Goal: Information Seeking & Learning: Check status

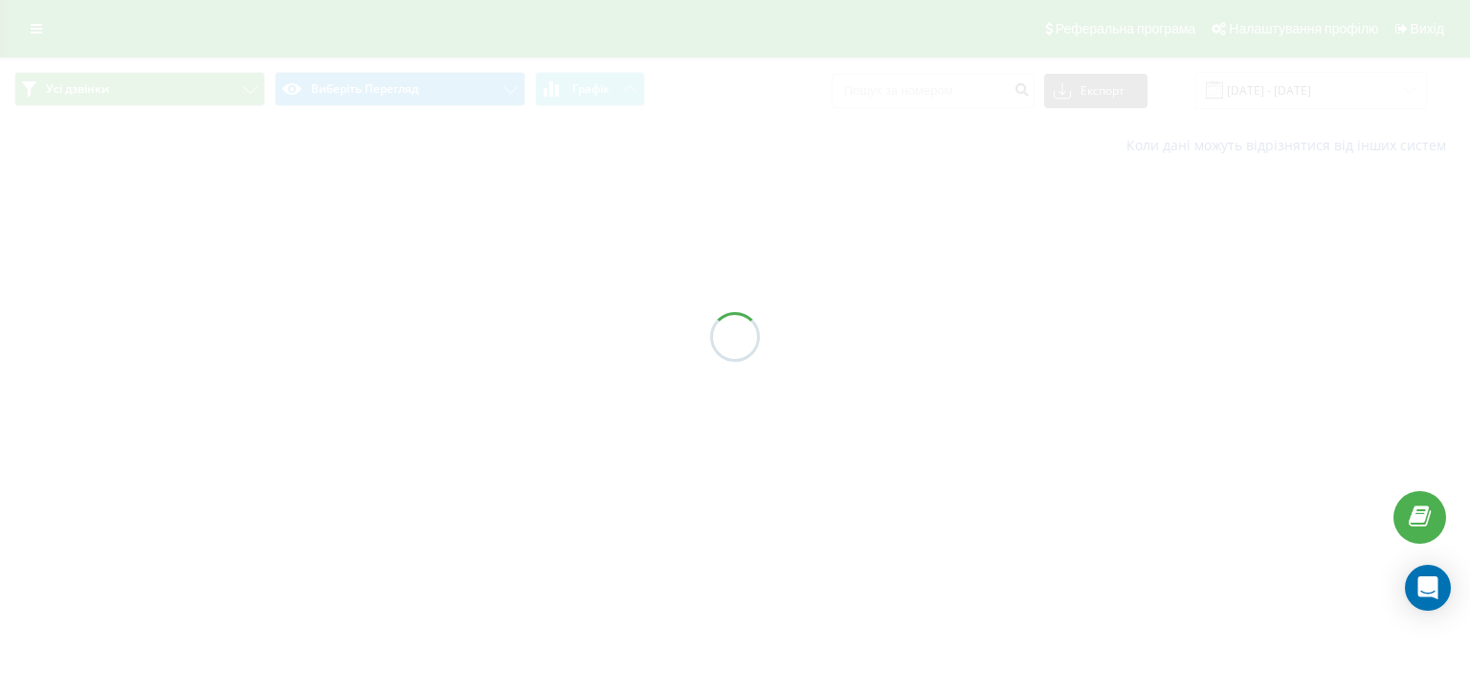
click at [954, 98] on div at bounding box center [735, 336] width 1470 height 673
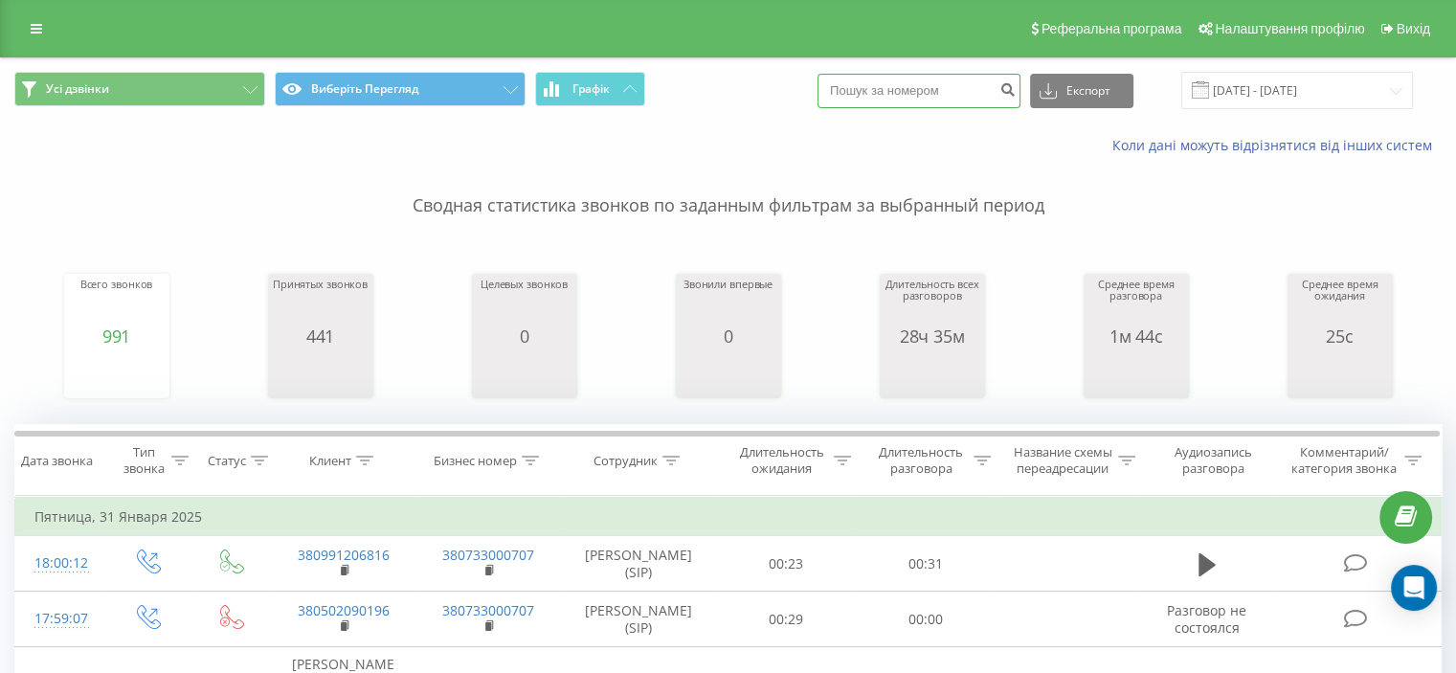
click at [954, 98] on input at bounding box center [919, 91] width 203 height 34
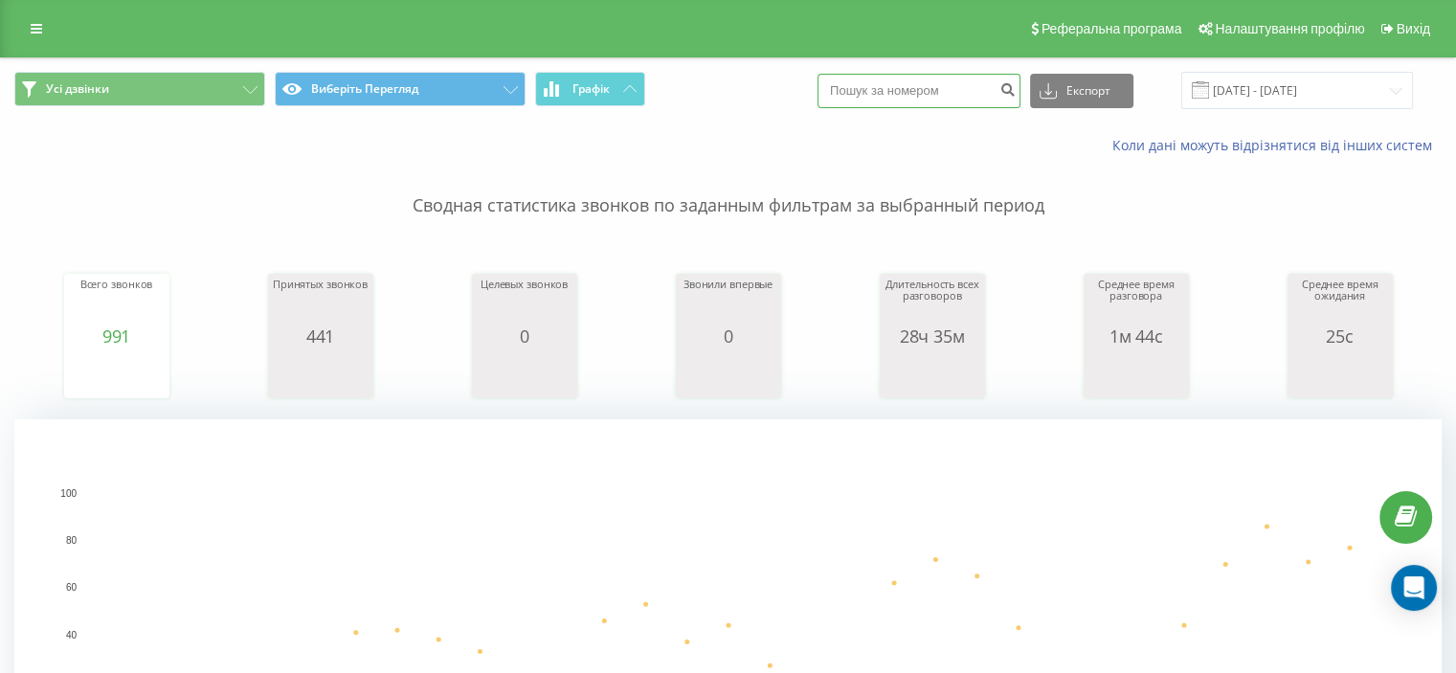
paste input "380990505474"
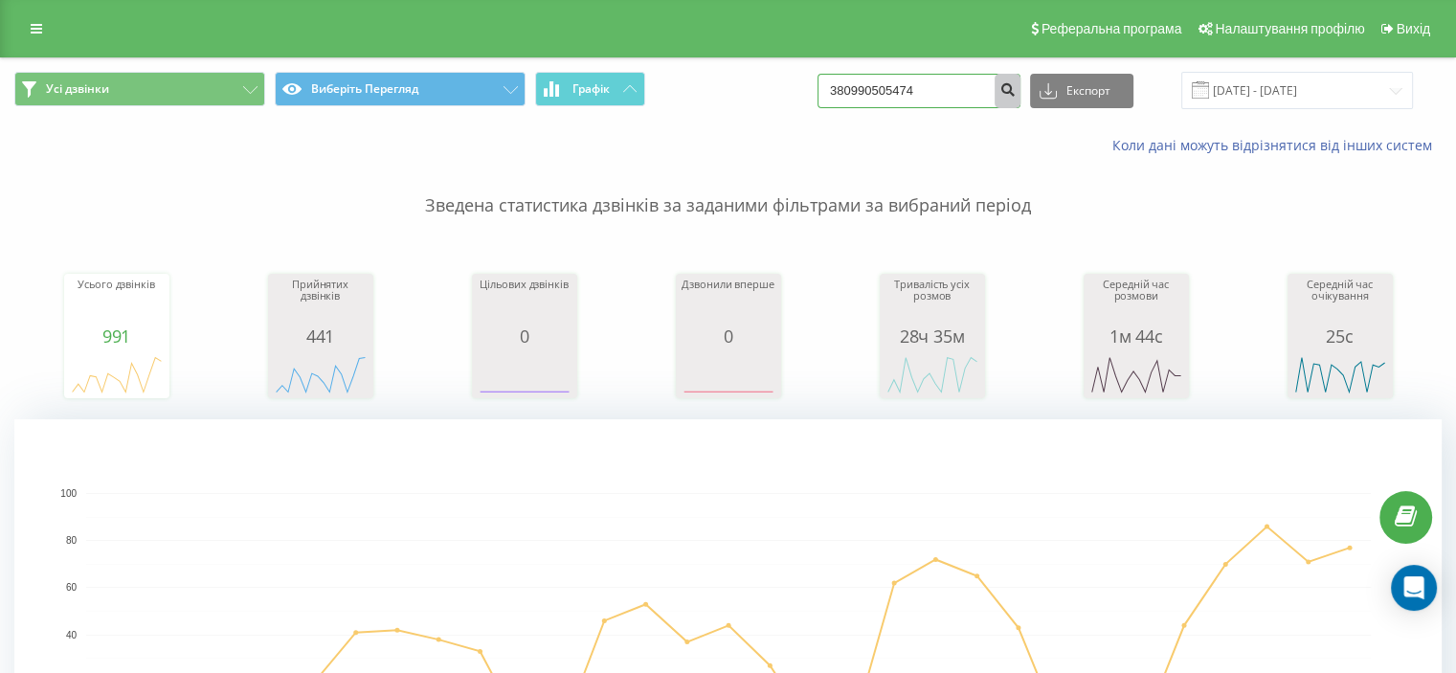
type input "380990505474"
click at [1016, 91] on icon "submit" at bounding box center [1007, 86] width 16 height 11
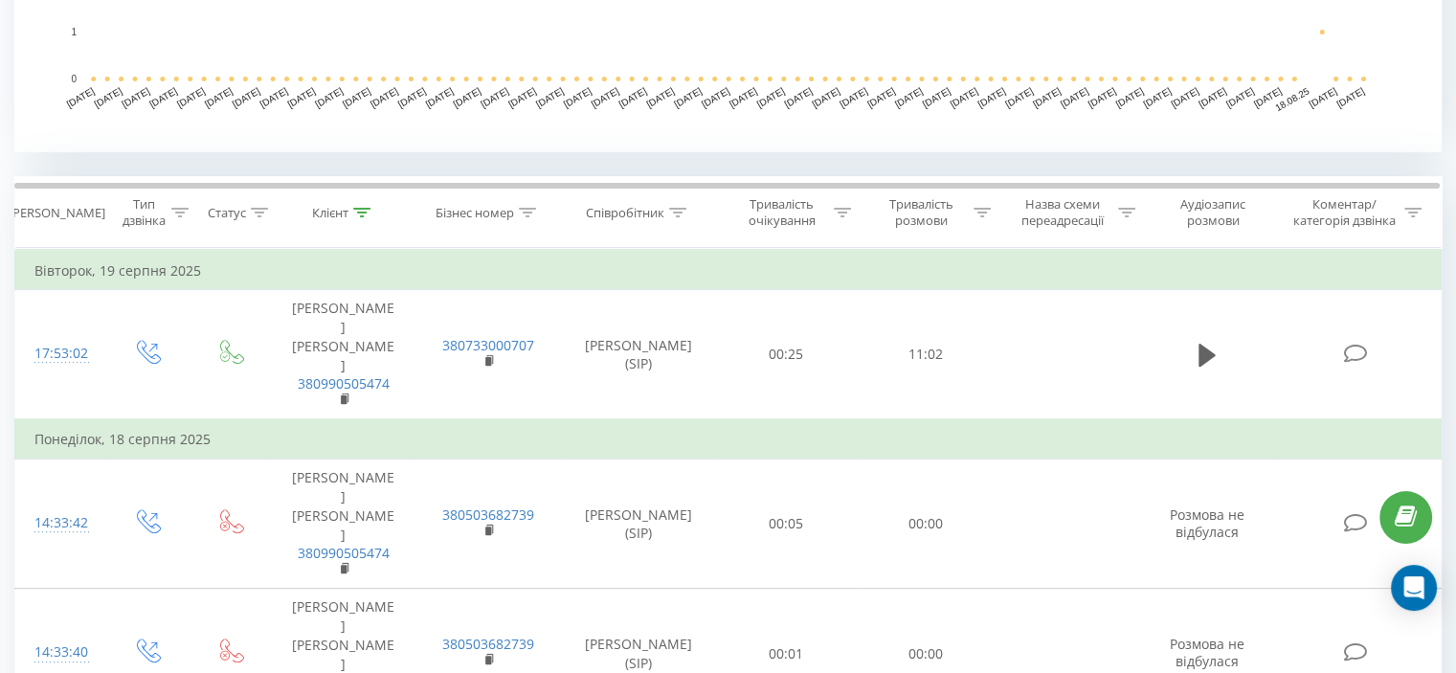
scroll to position [670, 0]
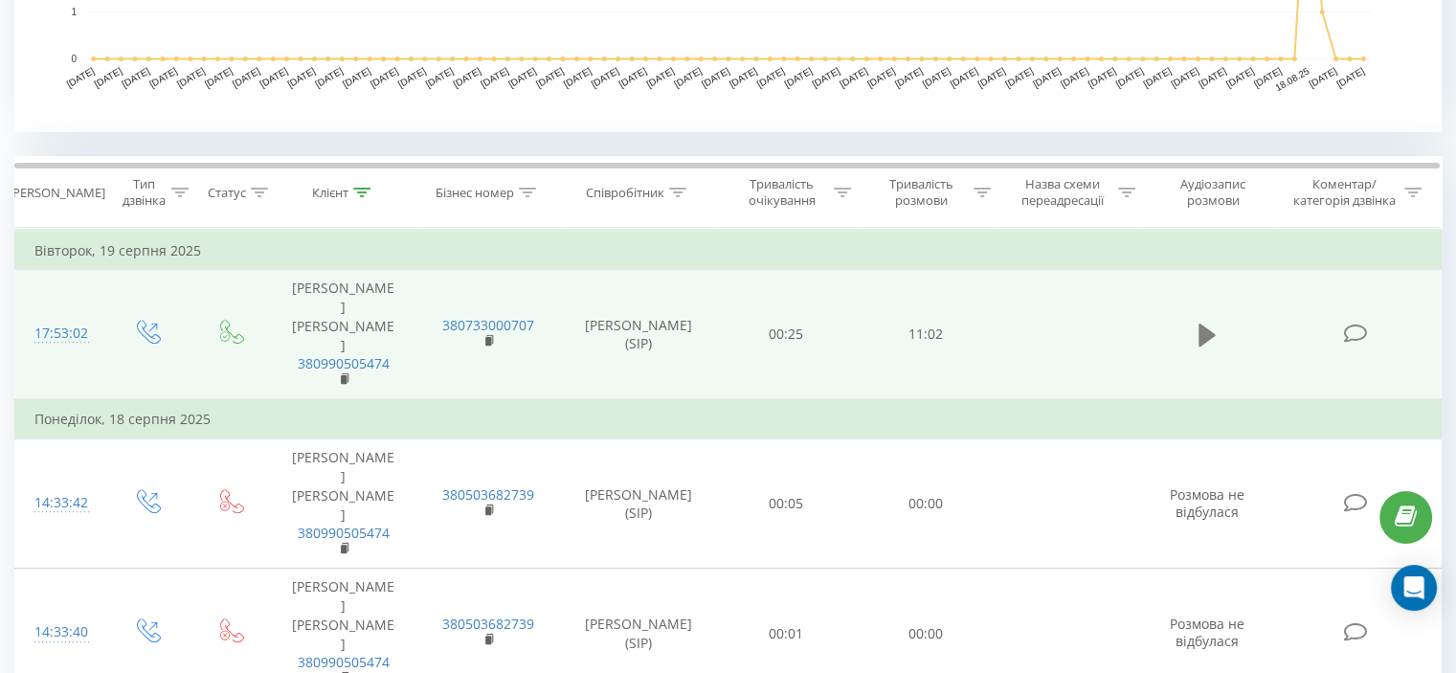
click at [1200, 326] on icon at bounding box center [1207, 335] width 17 height 23
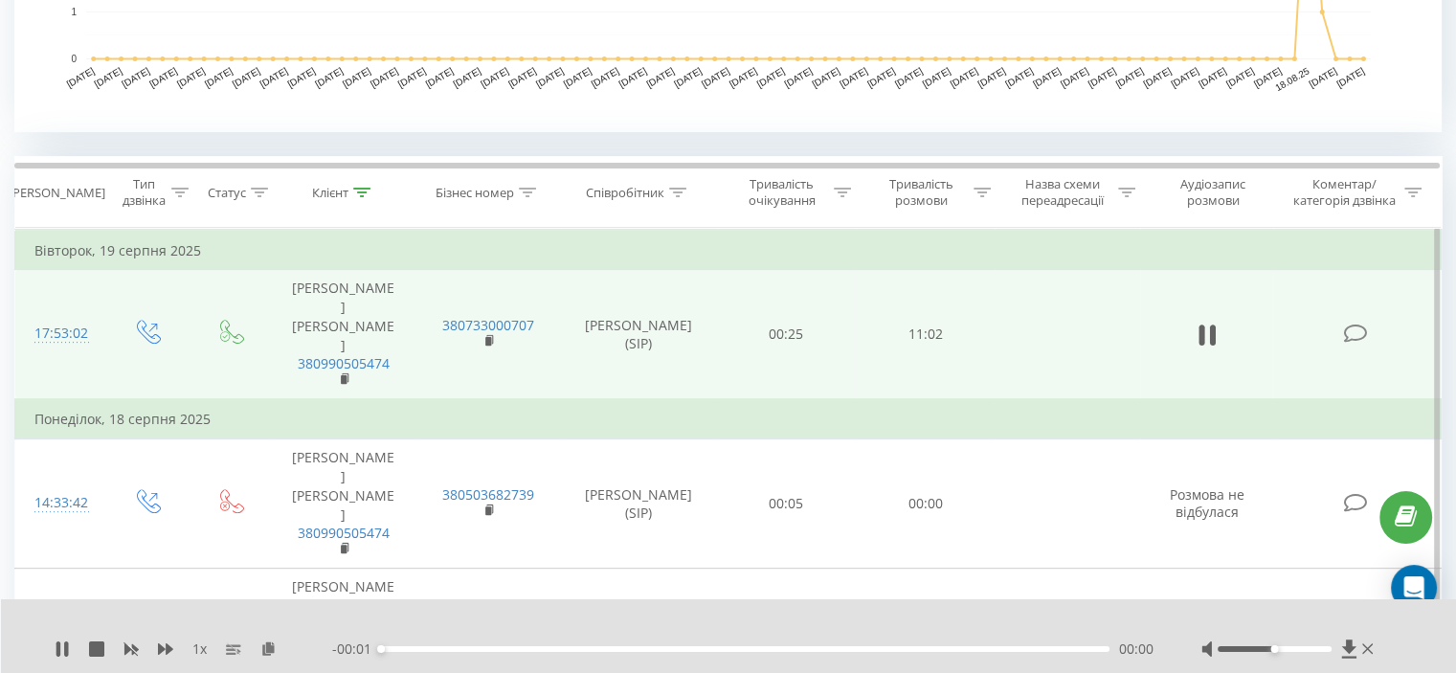
click at [1250, 646] on div at bounding box center [1275, 649] width 114 height 6
click at [1042, 646] on div "00:00" at bounding box center [745, 649] width 729 height 6
click at [1058, 640] on div "- 00:01 00:01 00:00" at bounding box center [742, 649] width 821 height 19
click at [1065, 646] on div "00:02" at bounding box center [745, 649] width 729 height 6
click at [1242, 646] on div at bounding box center [1275, 649] width 114 height 6
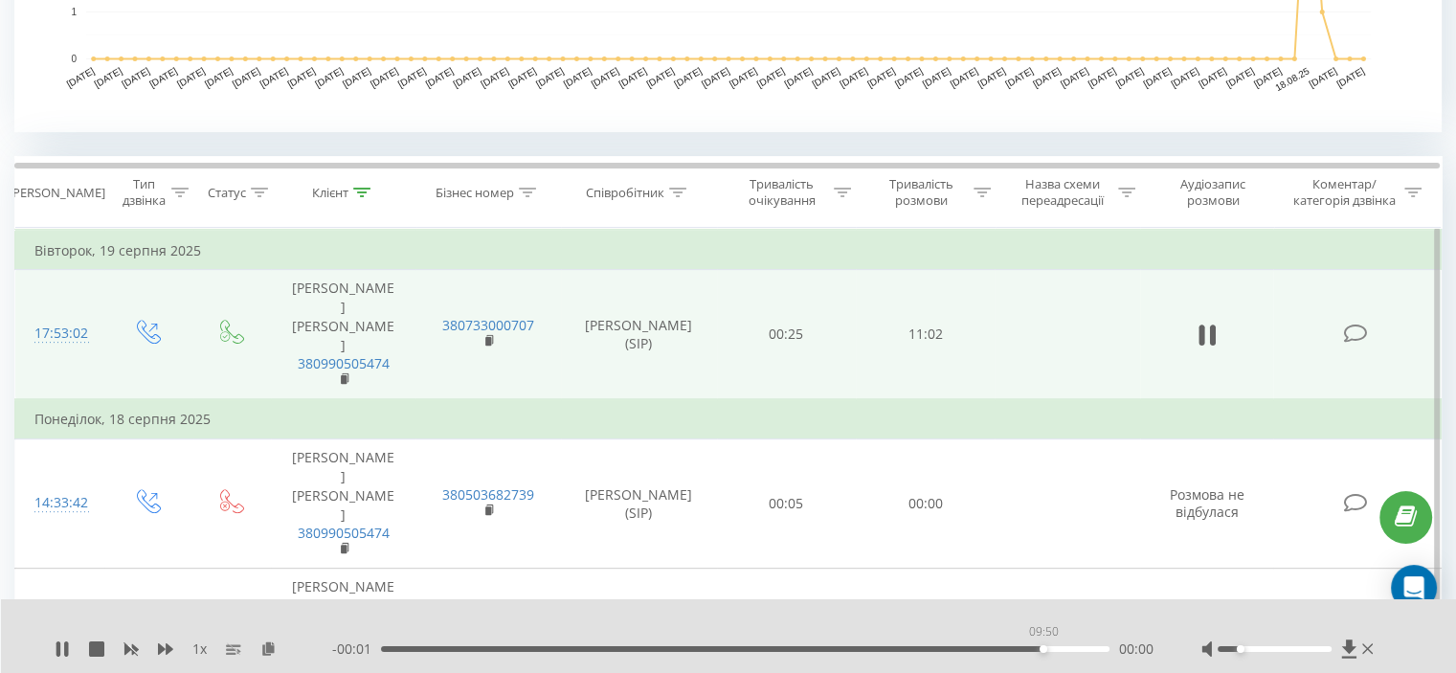
click at [1045, 646] on div "09:50" at bounding box center [745, 649] width 729 height 6
click at [1081, 646] on div "09:54" at bounding box center [745, 649] width 729 height 6
click at [62, 641] on icon at bounding box center [62, 648] width 15 height 15
